Goal: Transaction & Acquisition: Subscribe to service/newsletter

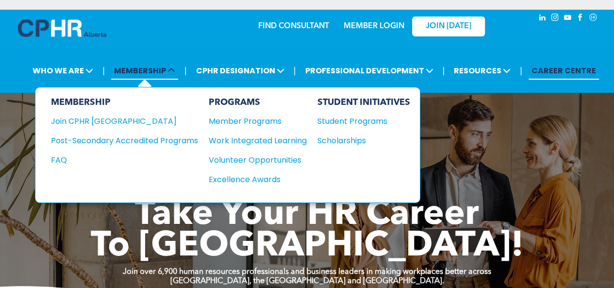
click at [140, 72] on span "MEMBERSHIP" at bounding box center [144, 71] width 67 height 18
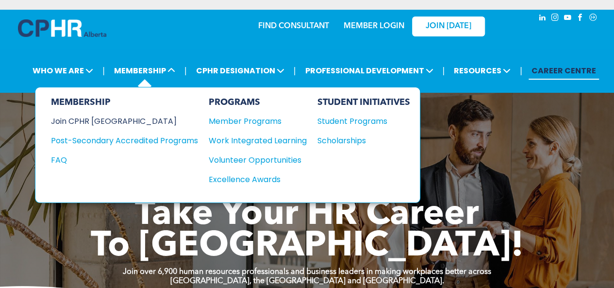
click at [99, 119] on div "Join CPHR [GEOGRAPHIC_DATA]" at bounding box center [117, 121] width 132 height 12
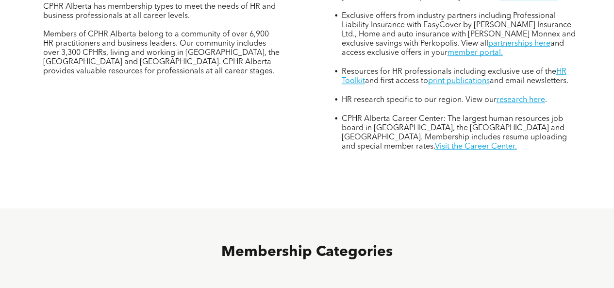
scroll to position [534, 0]
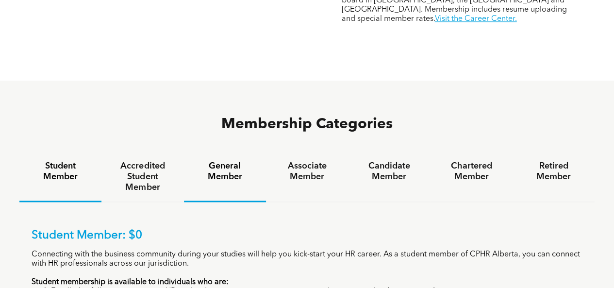
click at [233, 161] on h4 "General Member" at bounding box center [225, 171] width 65 height 21
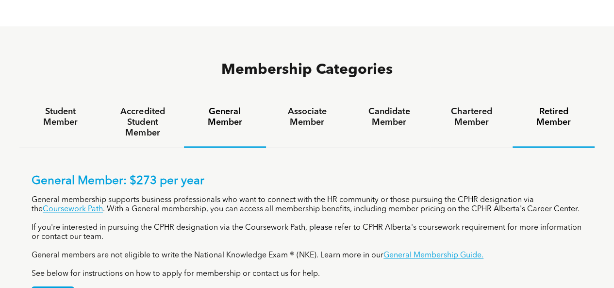
scroll to position [679, 0]
